Goal: Check status

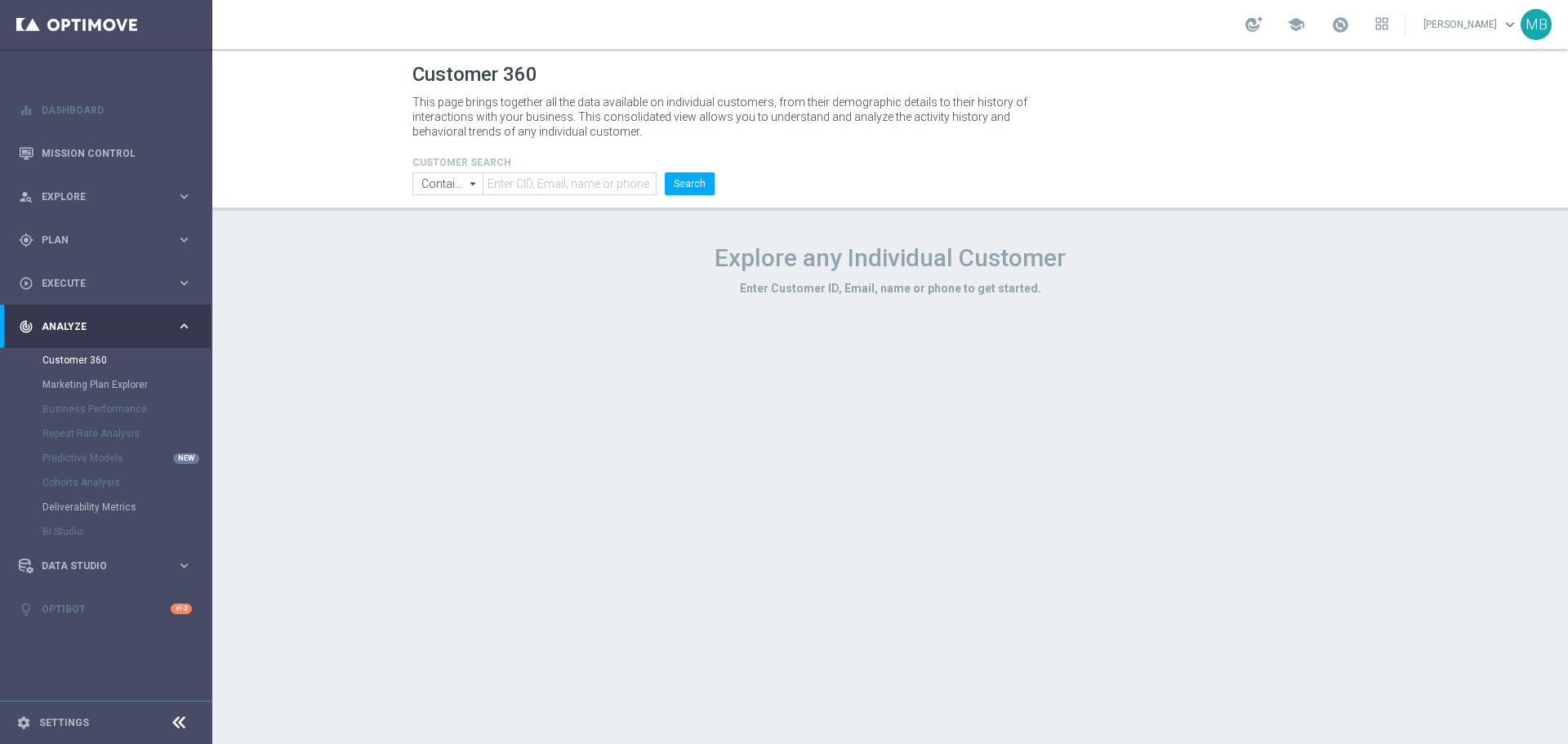
click at [698, 167] on h4 "CUSTOMER SEARCH" at bounding box center [564, 162] width 302 height 11
click at [697, 183] on button "Search" at bounding box center [690, 183] width 50 height 23
